Goal: Check status: Check status

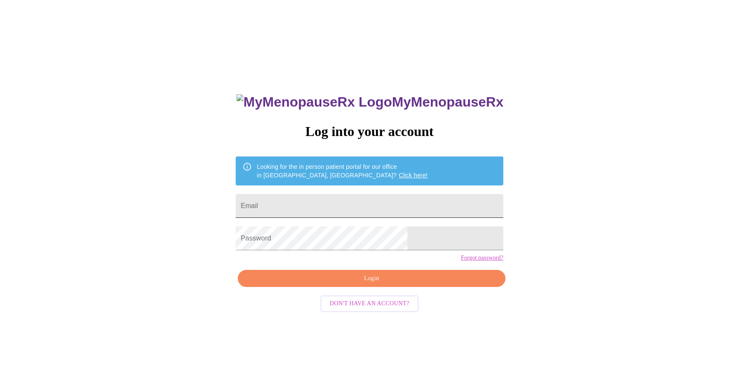
click at [346, 208] on input "Email" at bounding box center [370, 206] width 268 height 24
type input "[EMAIL_ADDRESS][DOMAIN_NAME]"
click at [351, 284] on span "Login" at bounding box center [372, 278] width 248 height 11
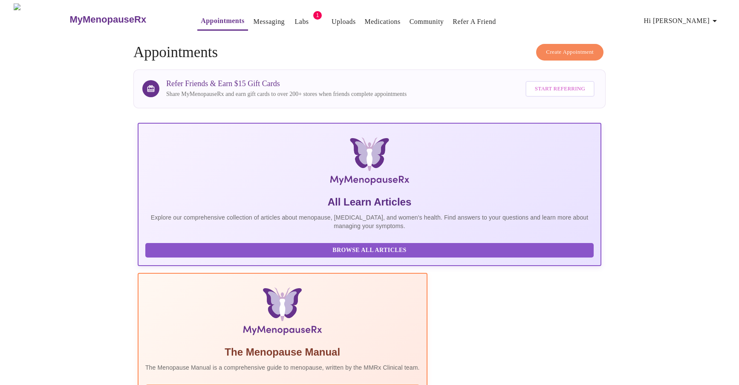
click at [295, 16] on link "Labs" at bounding box center [302, 22] width 14 height 12
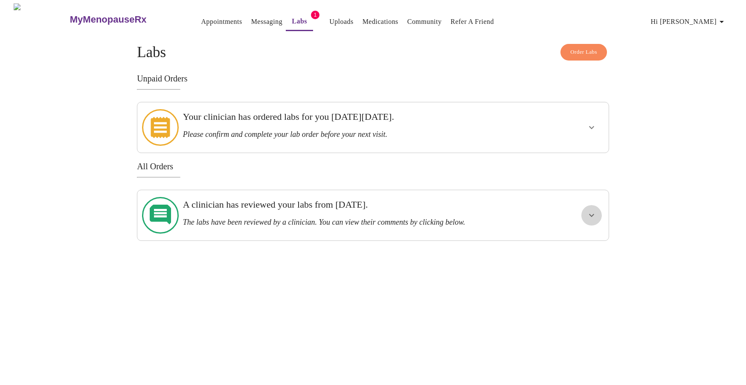
click at [589, 210] on icon "show more" at bounding box center [591, 215] width 10 height 10
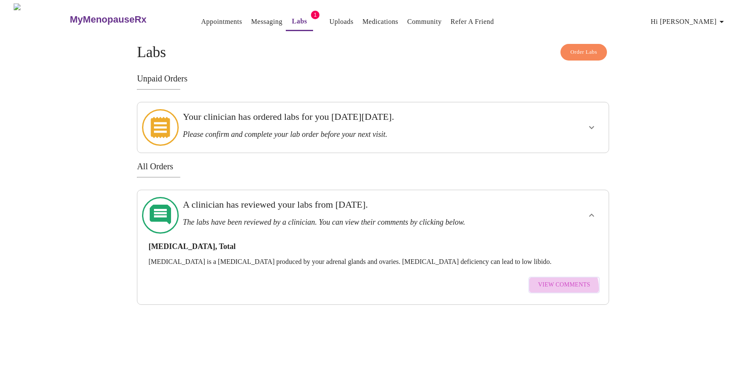
click at [560, 280] on span "View Comments" at bounding box center [564, 285] width 52 height 11
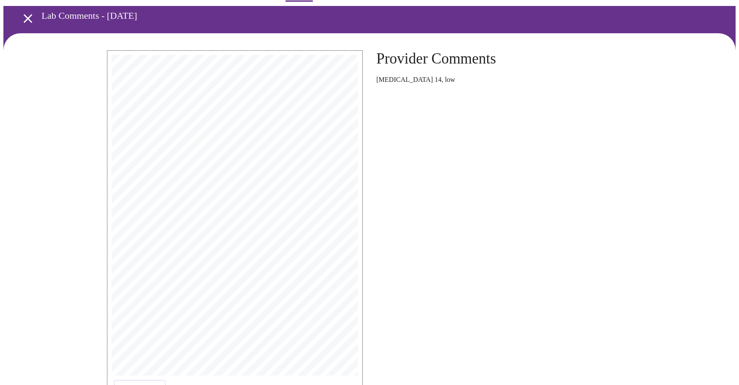
scroll to position [3, 0]
